Goal: Task Accomplishment & Management: Complete application form

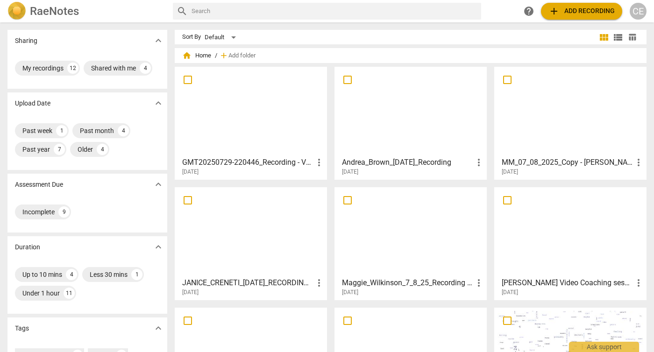
click at [268, 107] on div at bounding box center [251, 111] width 146 height 83
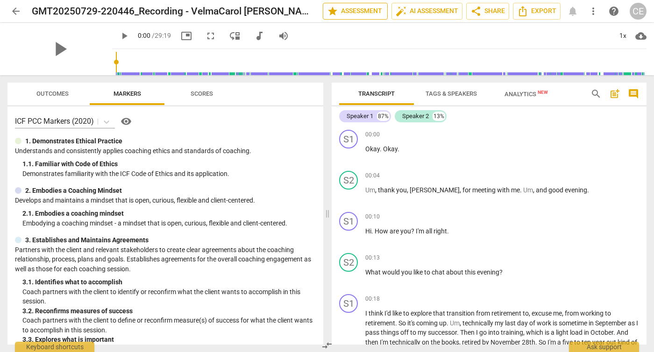
click at [352, 11] on span "star Assessment" at bounding box center [355, 11] width 56 height 11
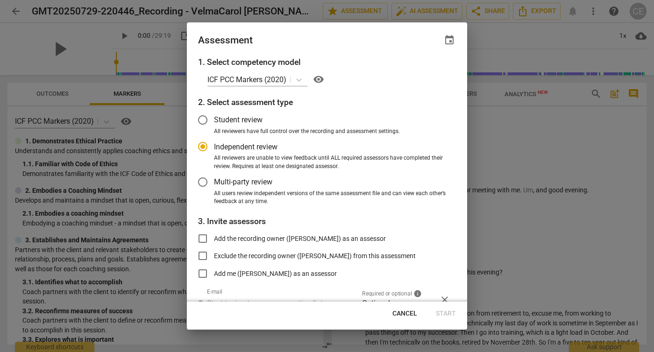
radio input "false"
click at [203, 118] on input "Student review" at bounding box center [202, 120] width 22 height 22
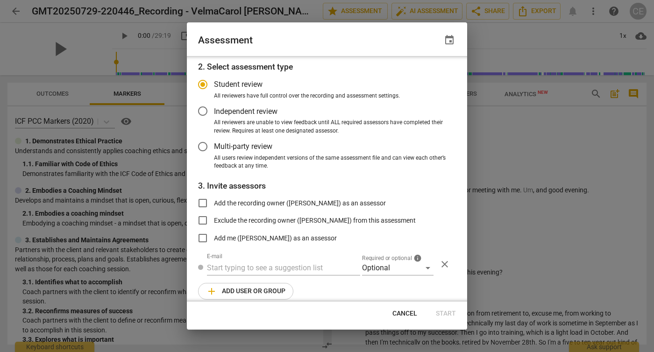
scroll to position [36, 0]
radio input "false"
click at [204, 219] on input "Exclude the recording owner ([PERSON_NAME]) from this assessment" at bounding box center [202, 220] width 22 height 22
checkbox input "true"
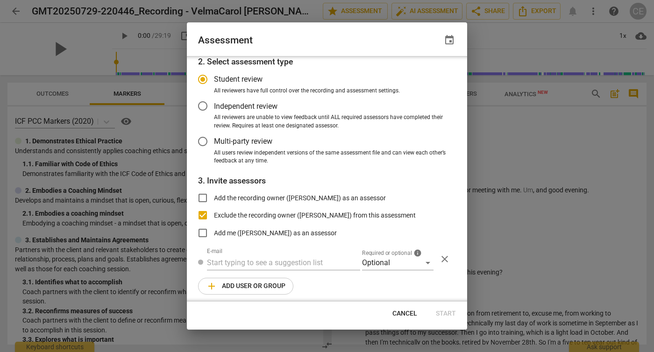
radio input "false"
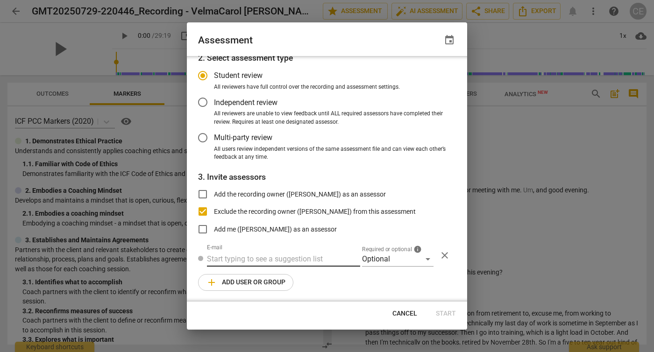
click at [308, 261] on input "text" at bounding box center [283, 259] width 153 height 15
type input "c"
radio input "false"
paste input "[EMAIL_ADDRESS][DOMAIN_NAME]"
type input "[EMAIL_ADDRESS][DOMAIN_NAME]"
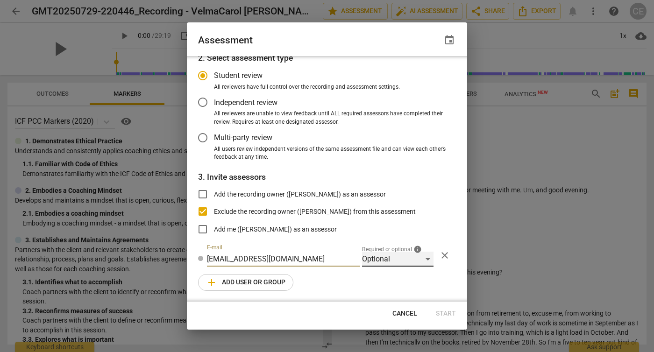
click at [423, 260] on div "Optional" at bounding box center [397, 259] width 71 height 15
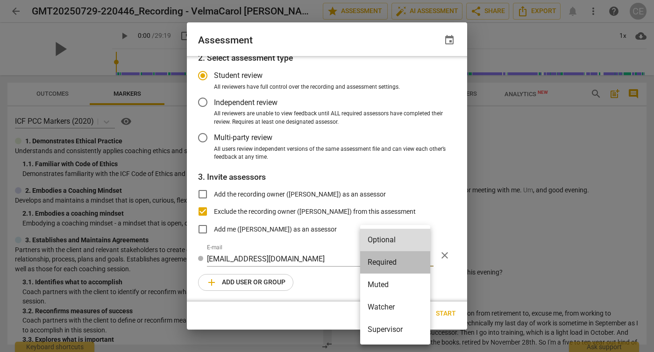
click at [407, 262] on li "Required" at bounding box center [395, 262] width 70 height 22
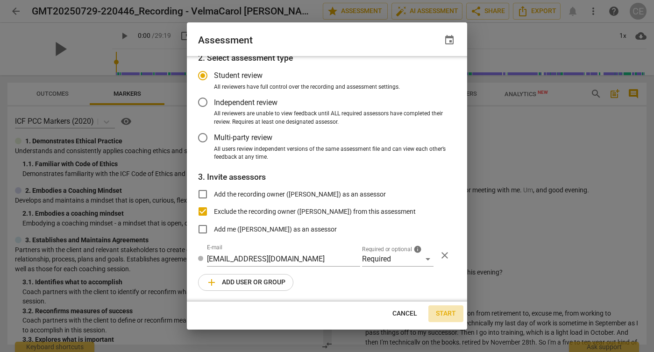
click at [446, 313] on span "Start" at bounding box center [446, 313] width 20 height 9
radio input "false"
type input "[PERSON_NAME] <[PERSON_NAME][EMAIL_ADDRESS][PERSON_NAME][DOMAIN_NAME]>"
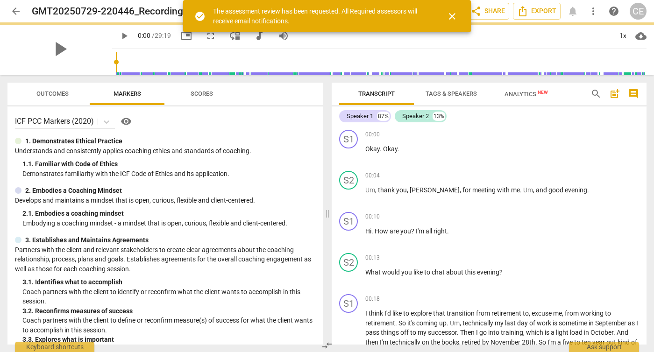
scroll to position [14, 0]
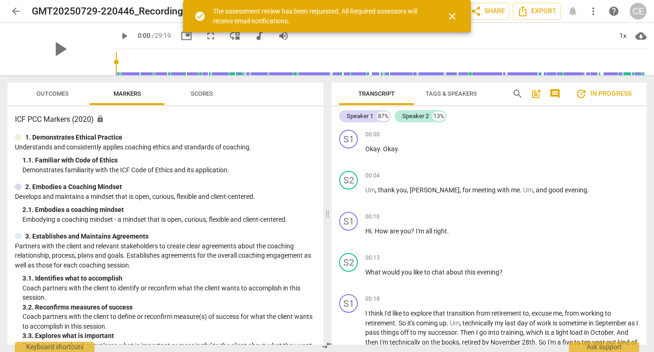
click at [453, 16] on span "close" at bounding box center [451, 16] width 11 height 11
